Goal: Check status: Check status

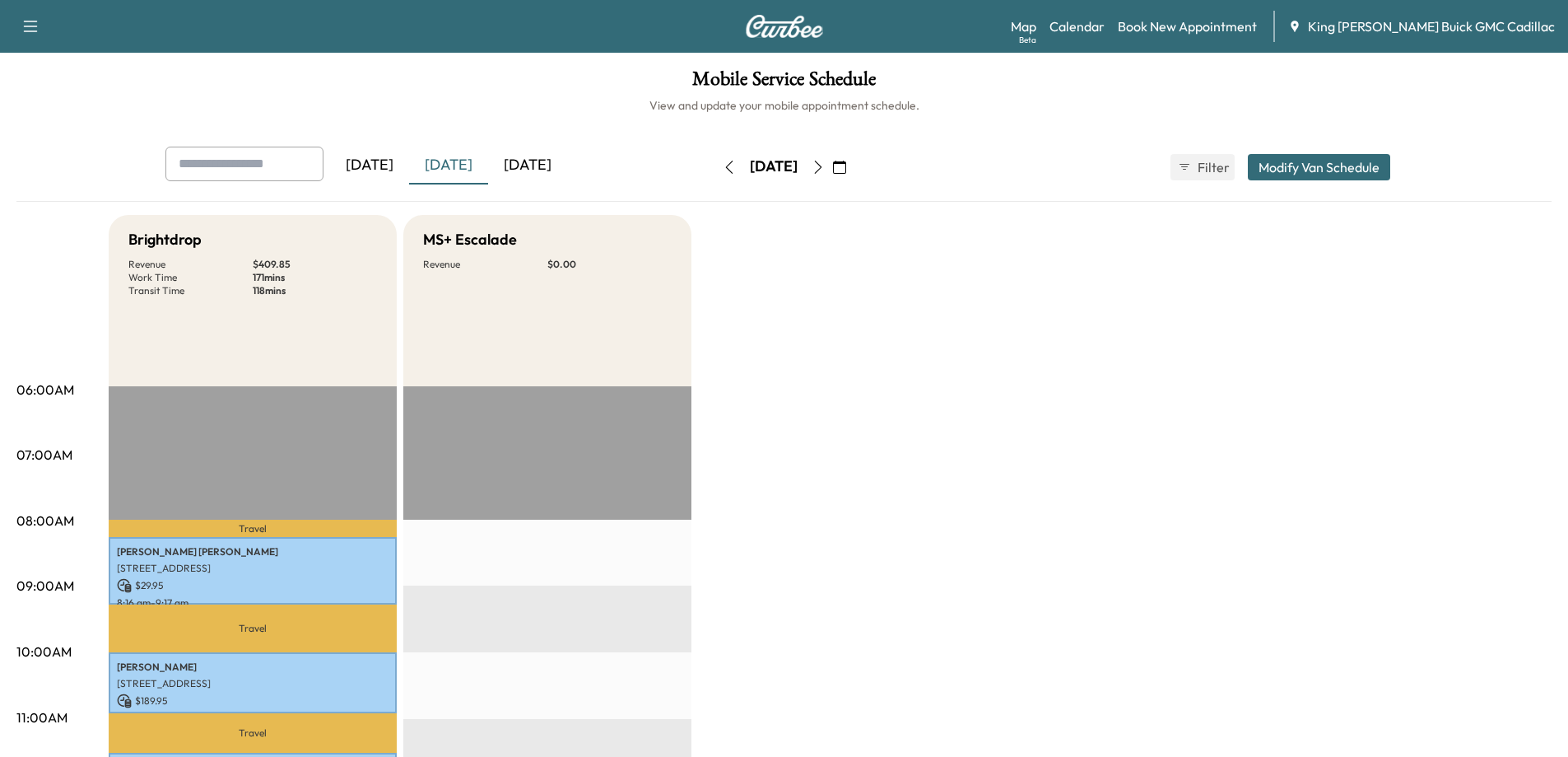
click at [531, 155] on div "[DATE]" at bounding box center [527, 165] width 79 height 38
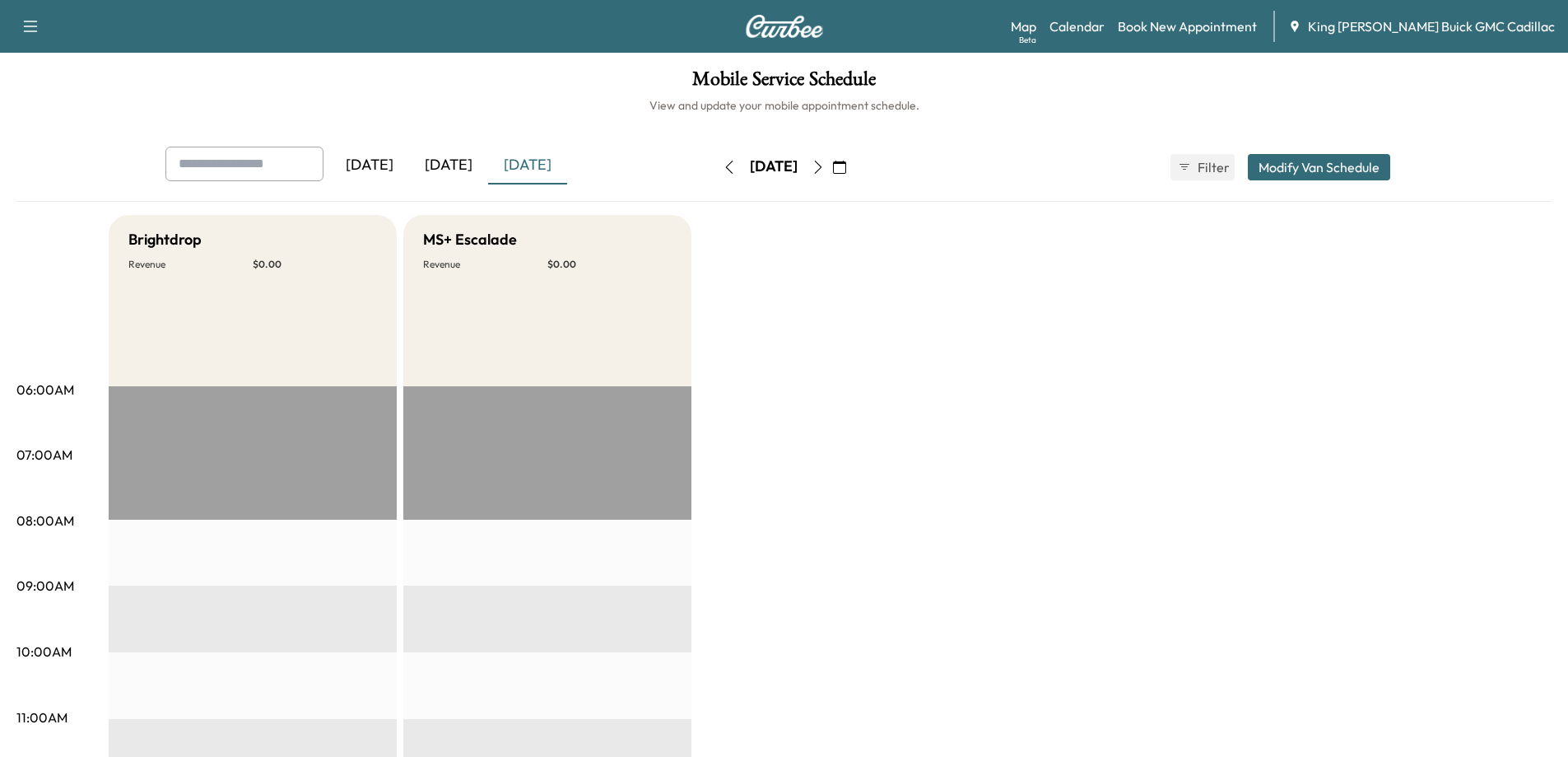
drag, startPoint x: 419, startPoint y: 168, endPoint x: 431, endPoint y: 163, distance: 13.0
click at [420, 168] on div "[DATE]" at bounding box center [448, 165] width 79 height 38
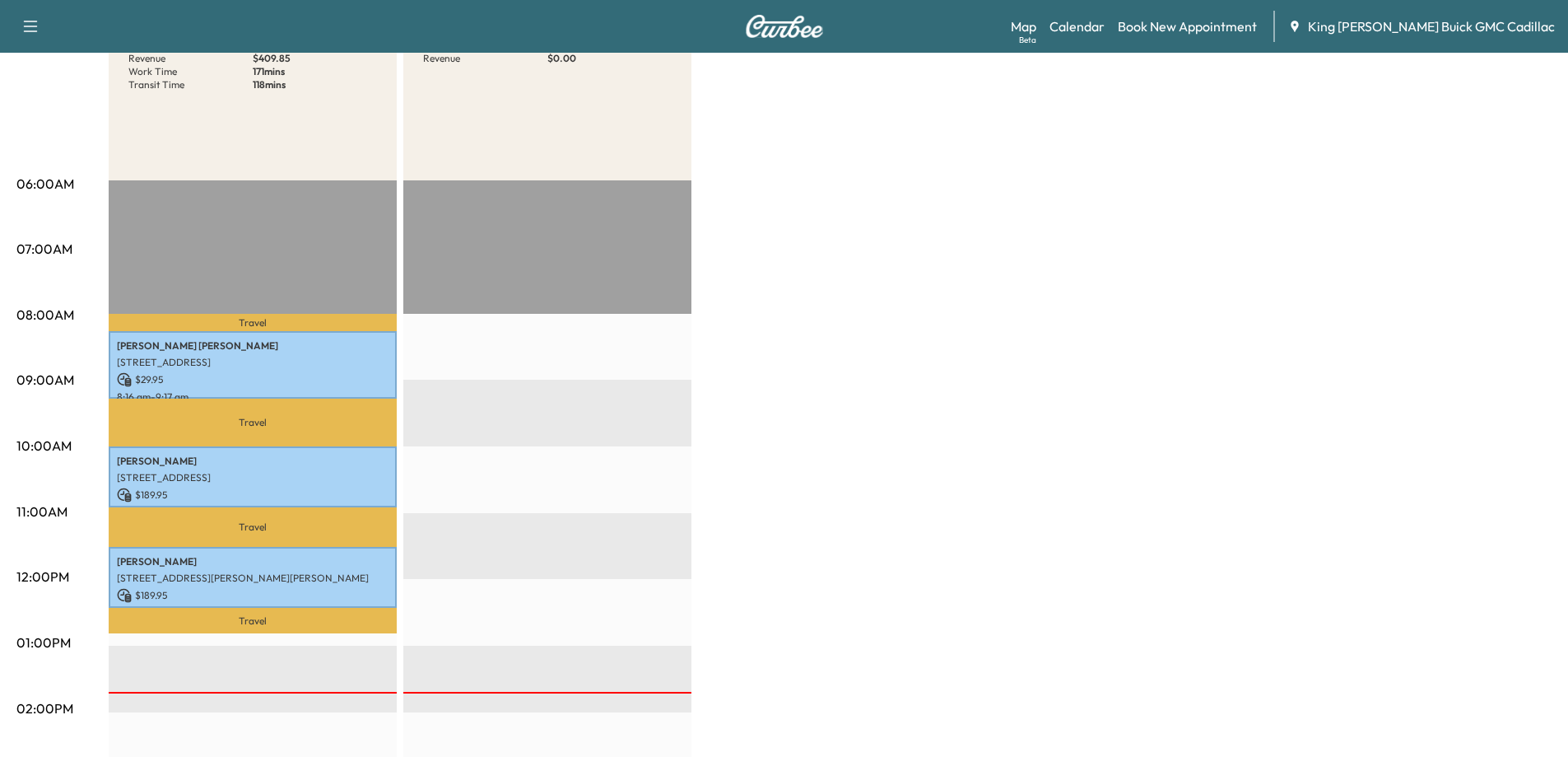
scroll to position [247, 0]
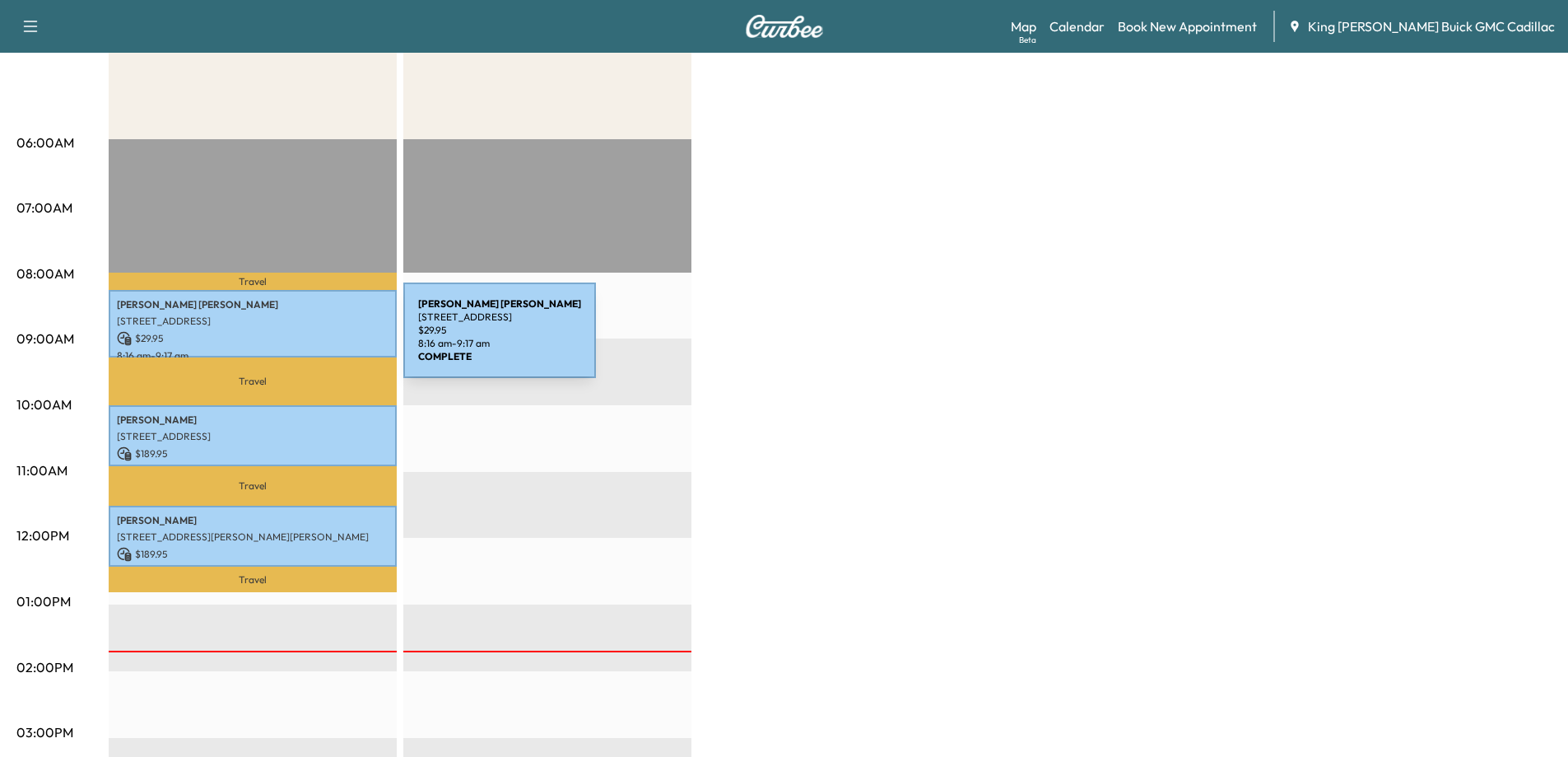
click at [280, 340] on p "$ 29.95" at bounding box center [253, 339] width 272 height 15
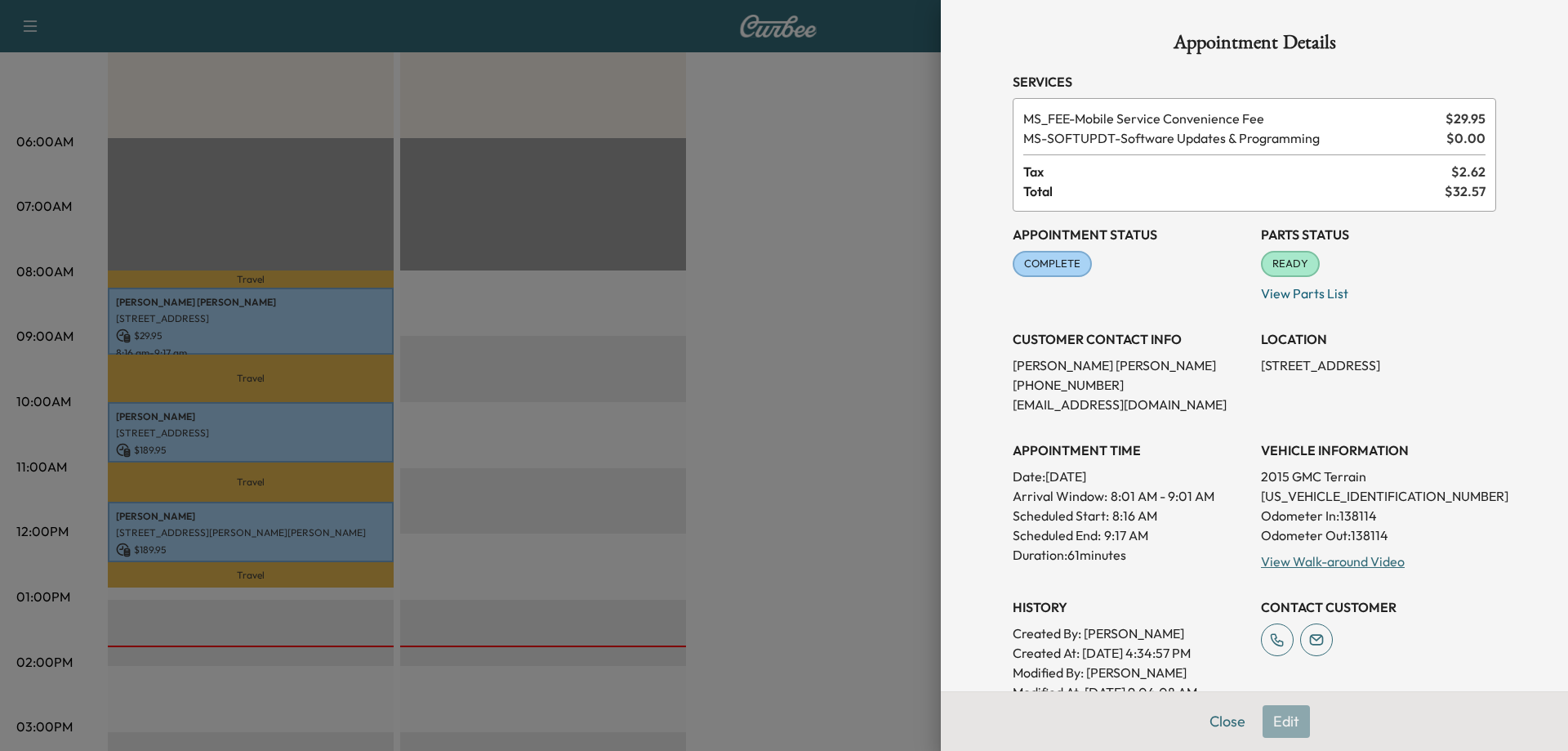
click at [255, 410] on div at bounding box center [784, 376] width 1568 height 751
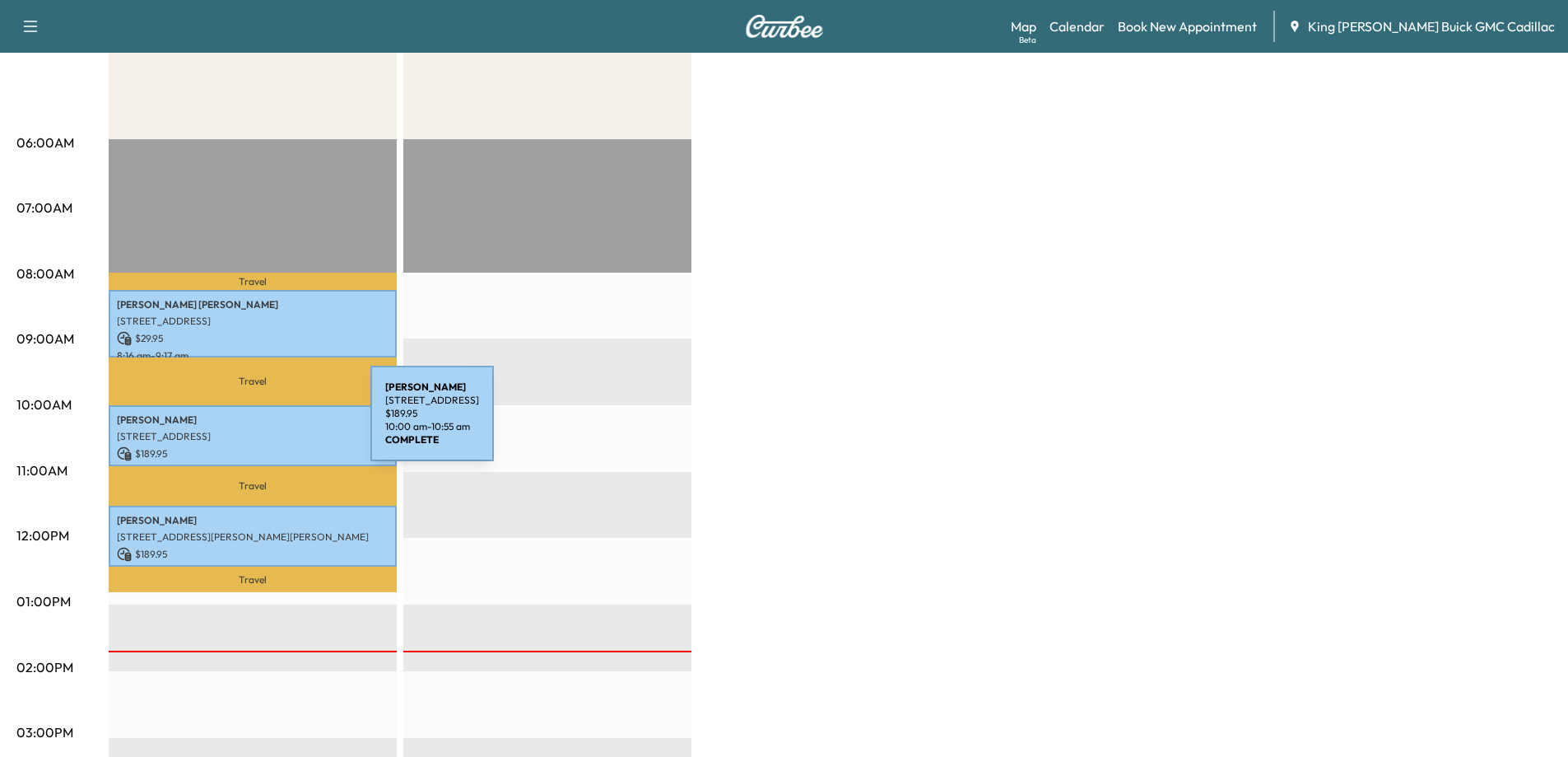
click at [245, 430] on p "[STREET_ADDRESS]" at bounding box center [253, 437] width 272 height 13
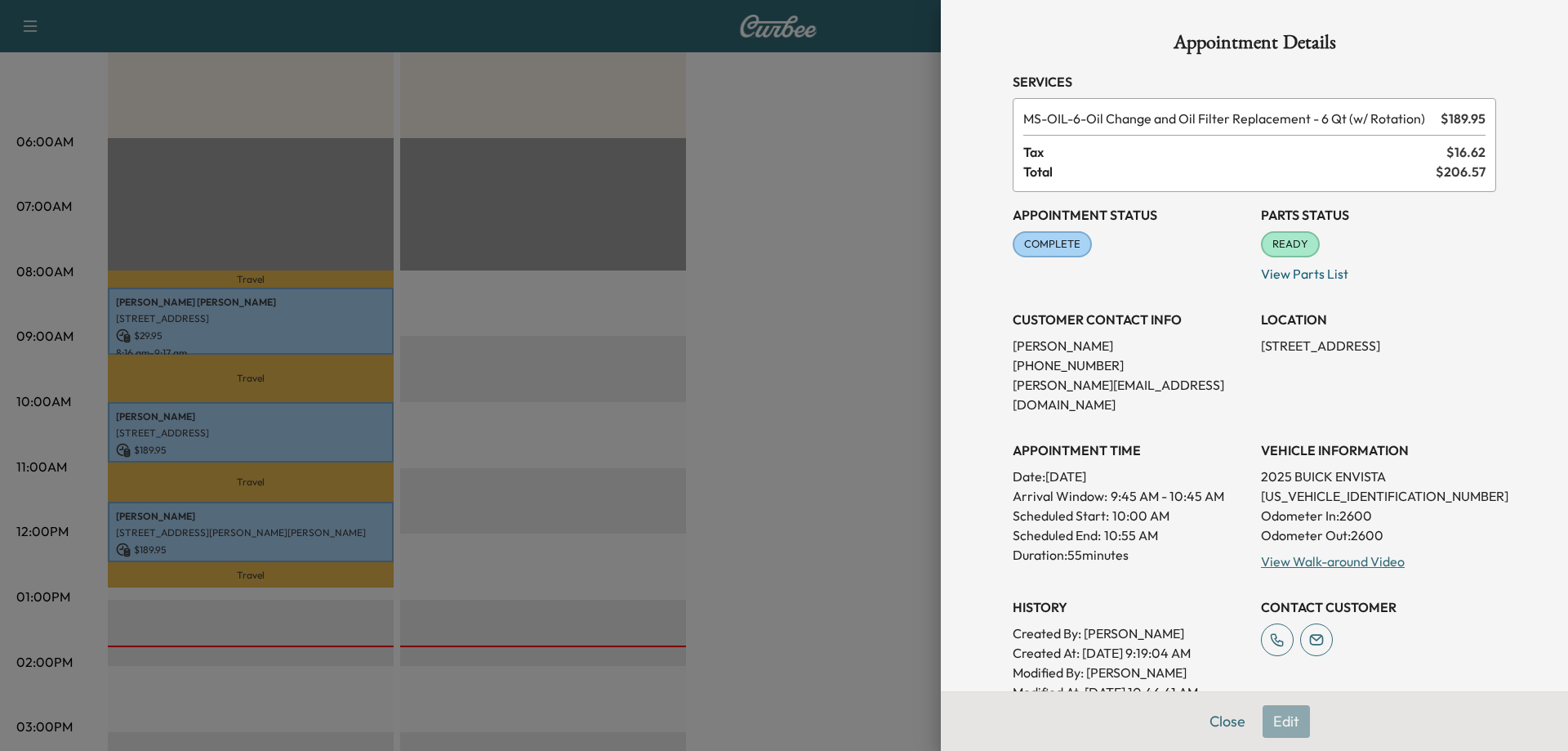
click at [219, 509] on div at bounding box center [784, 376] width 1568 height 751
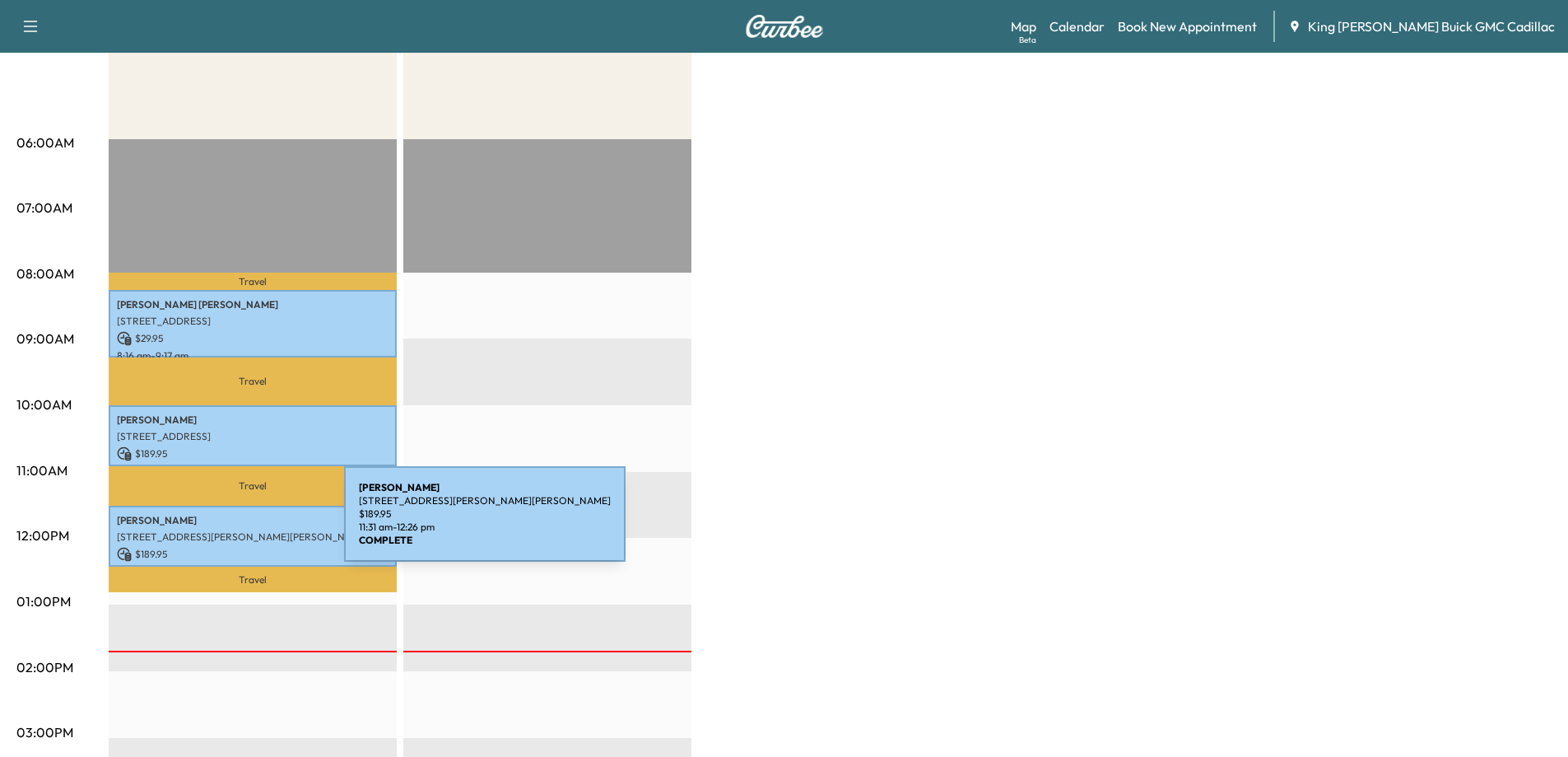
click at [221, 524] on div "[PERSON_NAME] [STREET_ADDRESS][PERSON_NAME][PERSON_NAME] $ 189.95 11:31 am - 12…" at bounding box center [252, 536] width 288 height 61
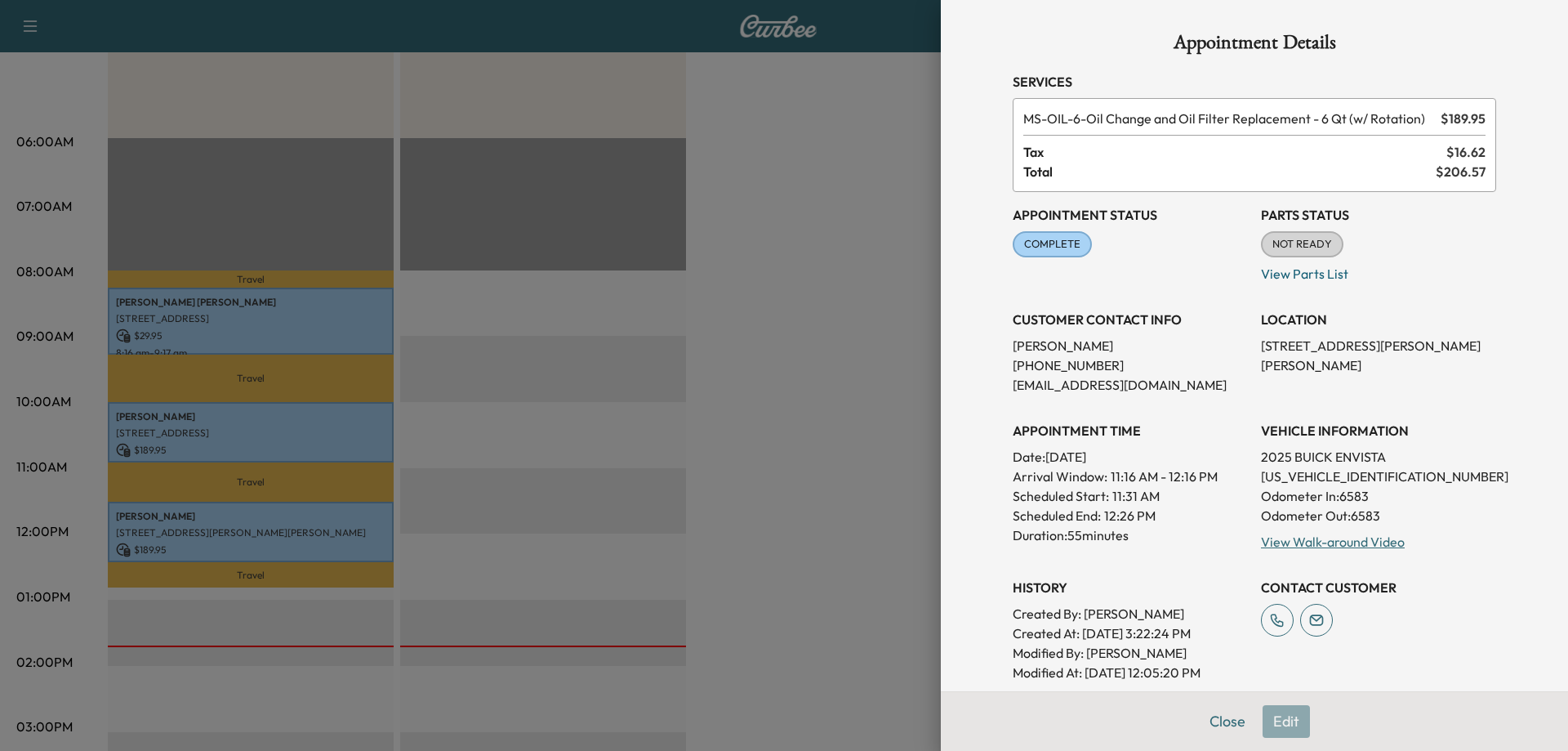
click at [799, 329] on div at bounding box center [784, 376] width 1568 height 751
